Goal: Ask a question

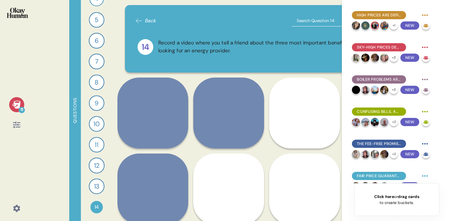
scroll to position [162, 0]
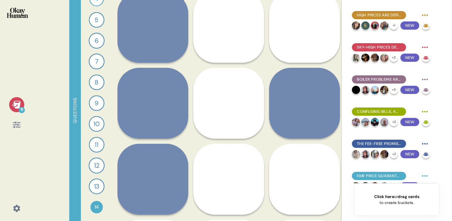
click at [102, 21] on div "5" at bounding box center [96, 19] width 15 height 15
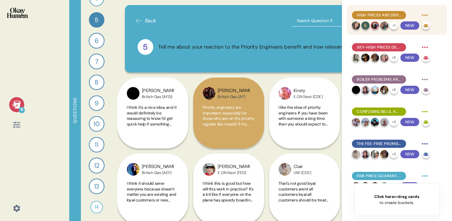
click at [430, 10] on div at bounding box center [425, 15] width 10 height 10
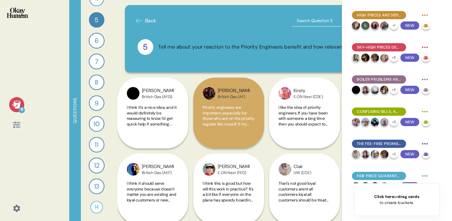
click at [143, 20] on span "Back" at bounding box center [145, 21] width 21 height 8
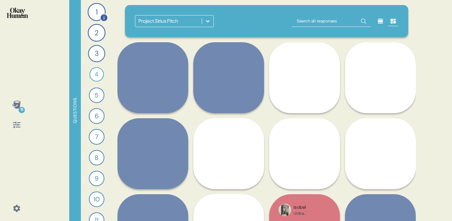
click at [94, 15] on div "1" at bounding box center [97, 12] width 18 height 18
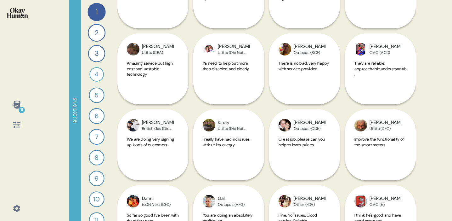
scroll to position [1788, 0]
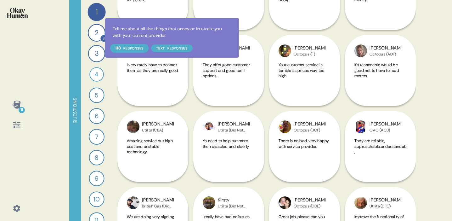
click at [101, 38] on icon at bounding box center [103, 38] width 7 height 7
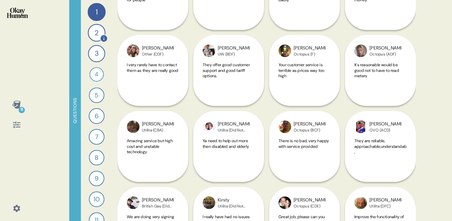
click at [95, 33] on div "2" at bounding box center [97, 33] width 18 height 18
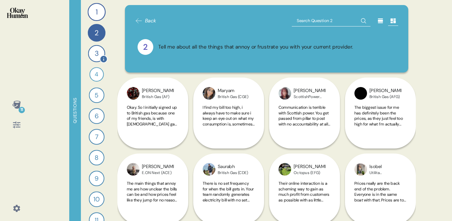
click at [96, 54] on div "3" at bounding box center [96, 53] width 17 height 17
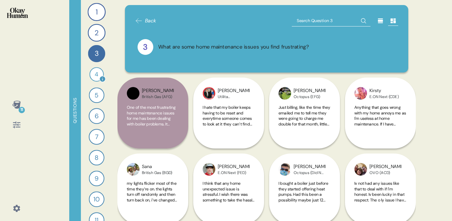
click at [98, 68] on div "4" at bounding box center [96, 74] width 14 height 14
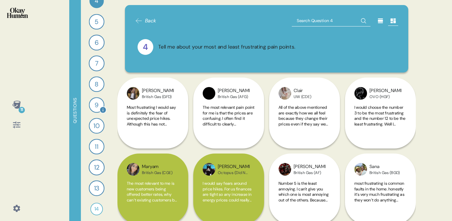
scroll to position [75, 0]
click at [99, 206] on div "14" at bounding box center [96, 207] width 13 height 13
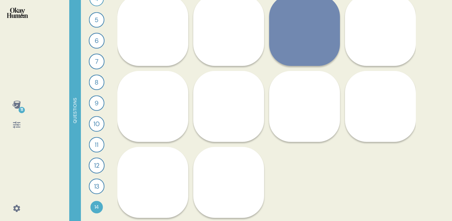
scroll to position [919, 0]
